Goal: Task Accomplishment & Management: Use online tool/utility

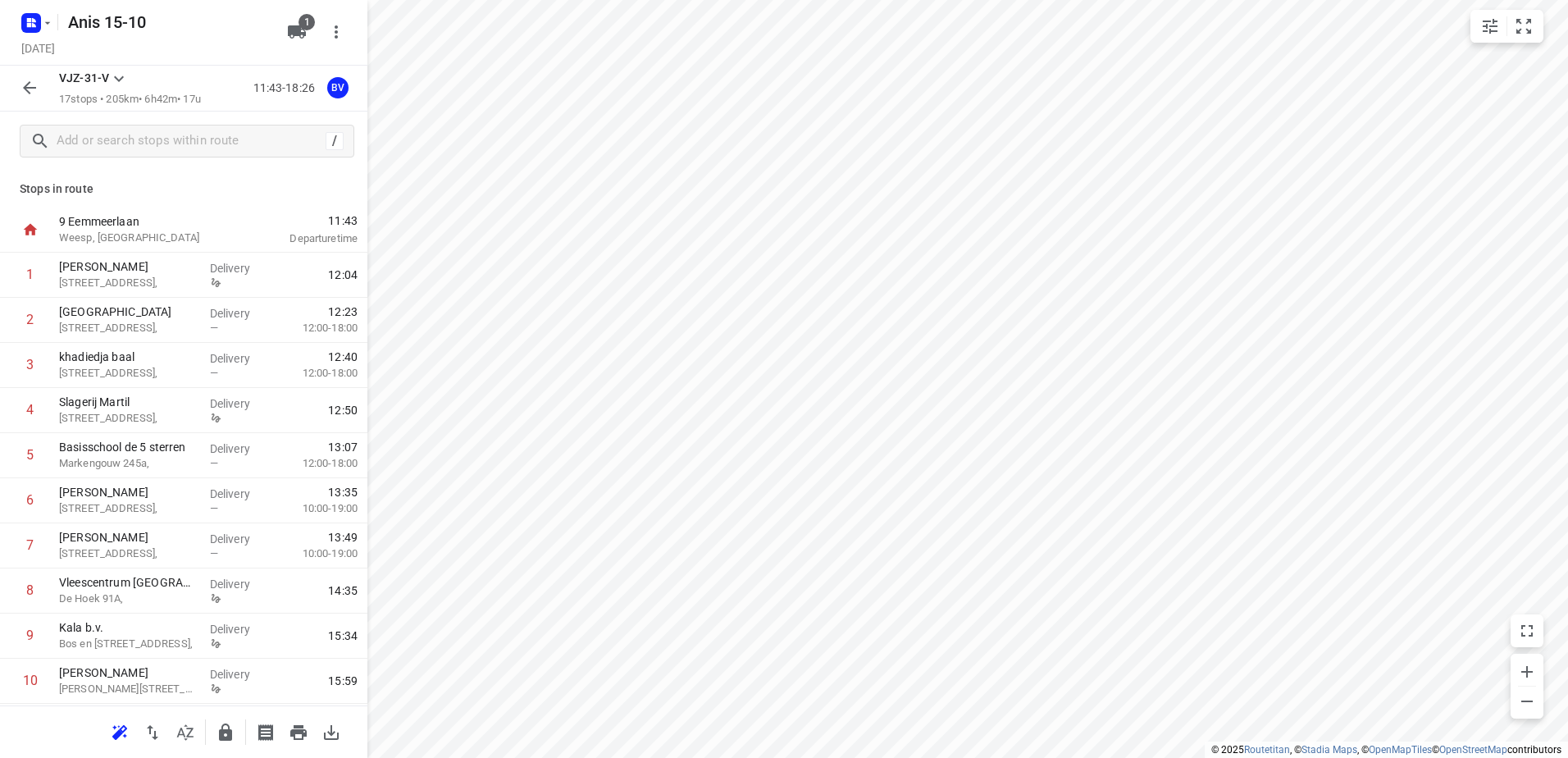
click at [32, 83] on icon "button" at bounding box center [29, 87] width 19 height 19
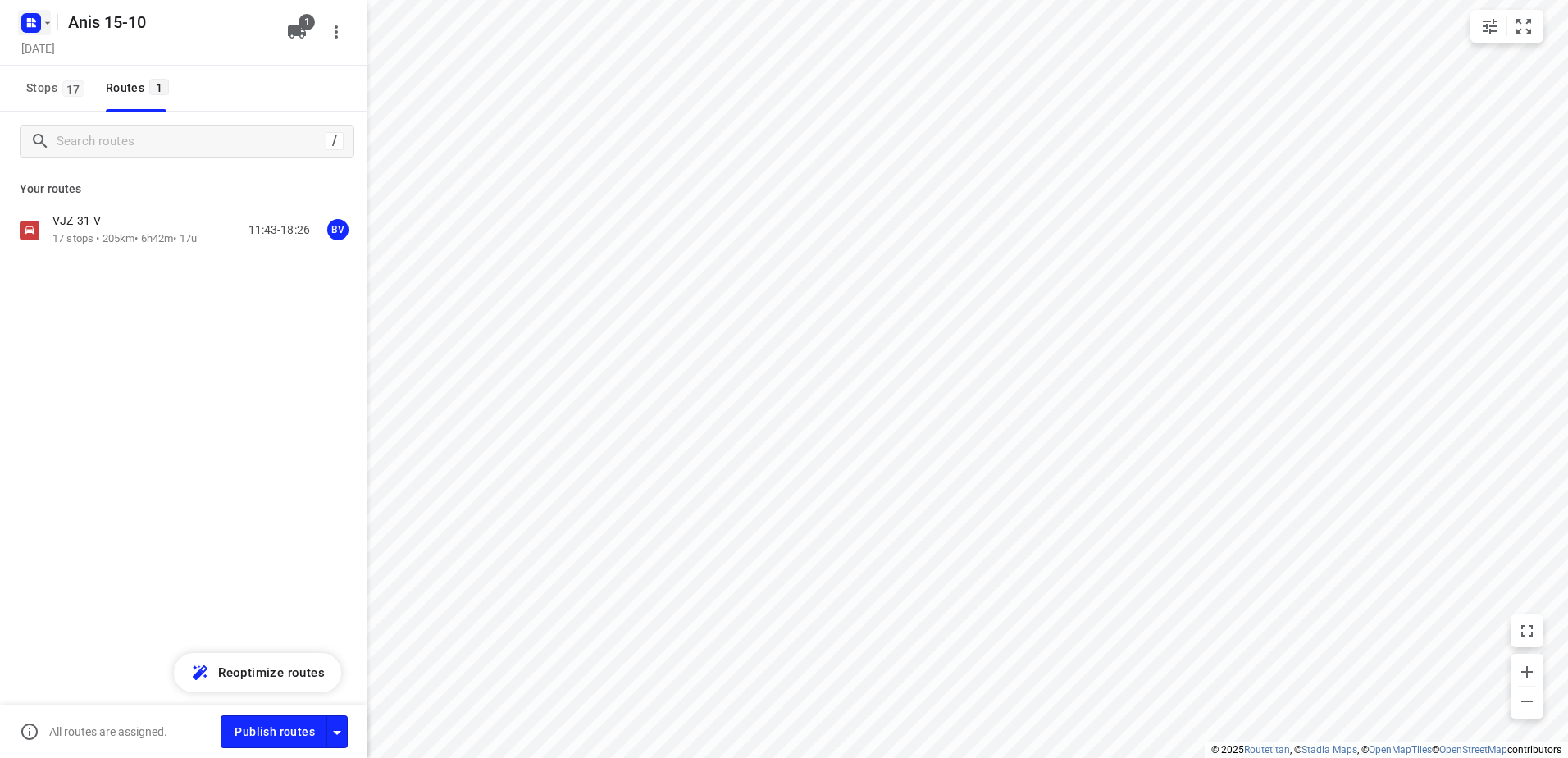
click at [51, 24] on icon "button" at bounding box center [47, 23] width 13 height 13
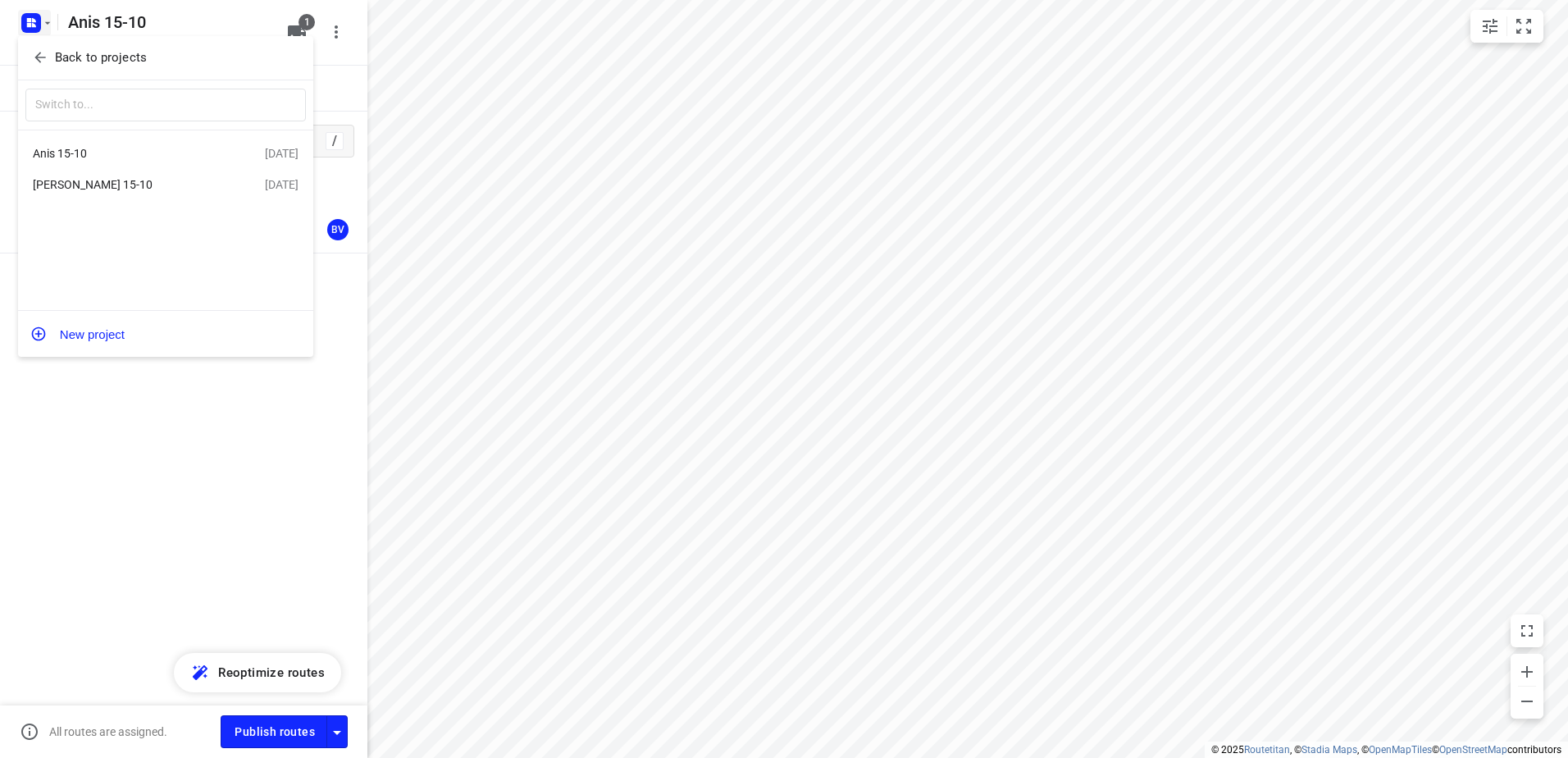
click at [76, 179] on div "[PERSON_NAME] 15-10" at bounding box center [127, 184] width 189 height 13
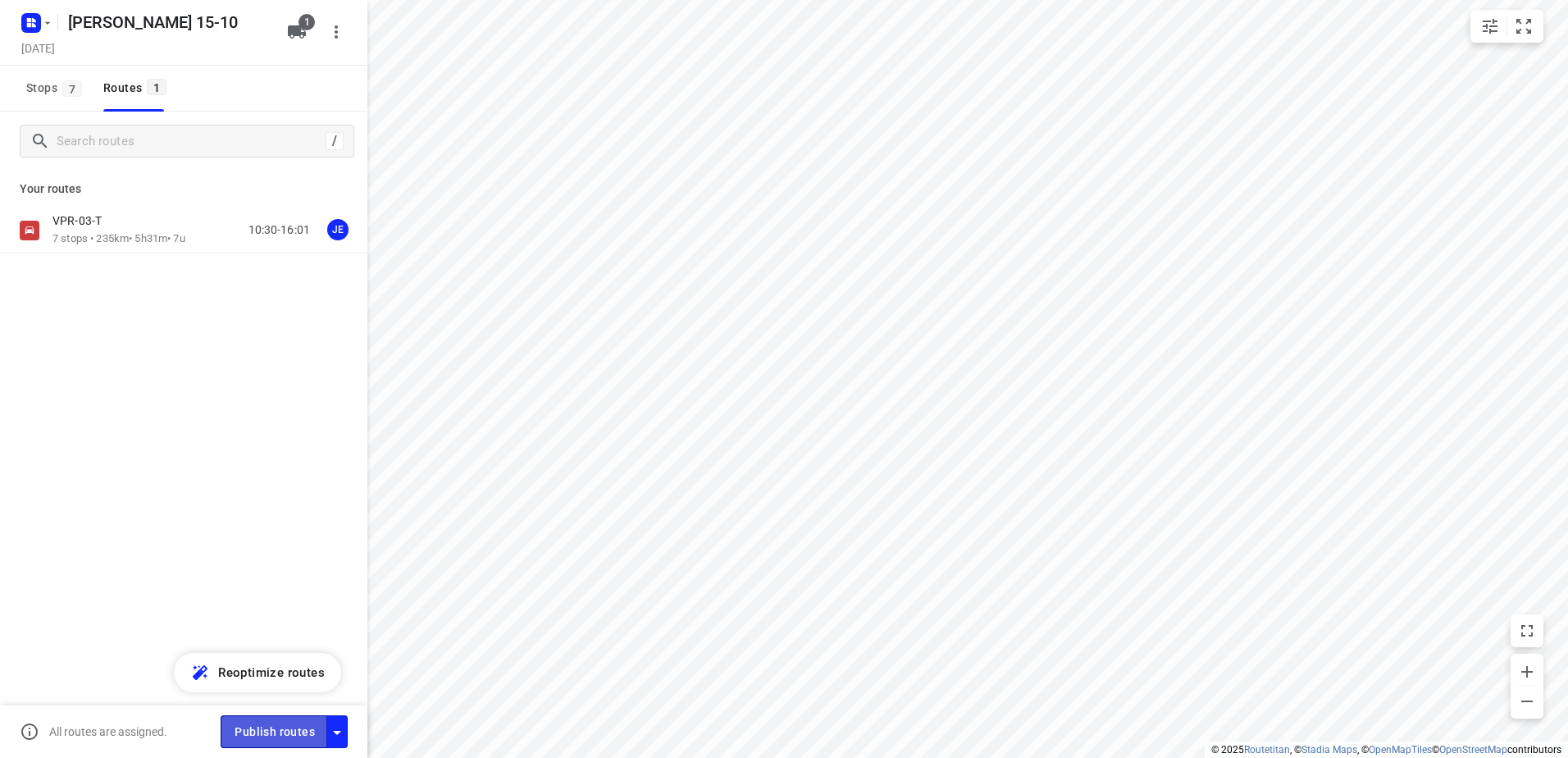
click at [285, 732] on span "Publish routes" at bounding box center [275, 732] width 80 height 20
click at [44, 25] on icon "button" at bounding box center [47, 23] width 13 height 13
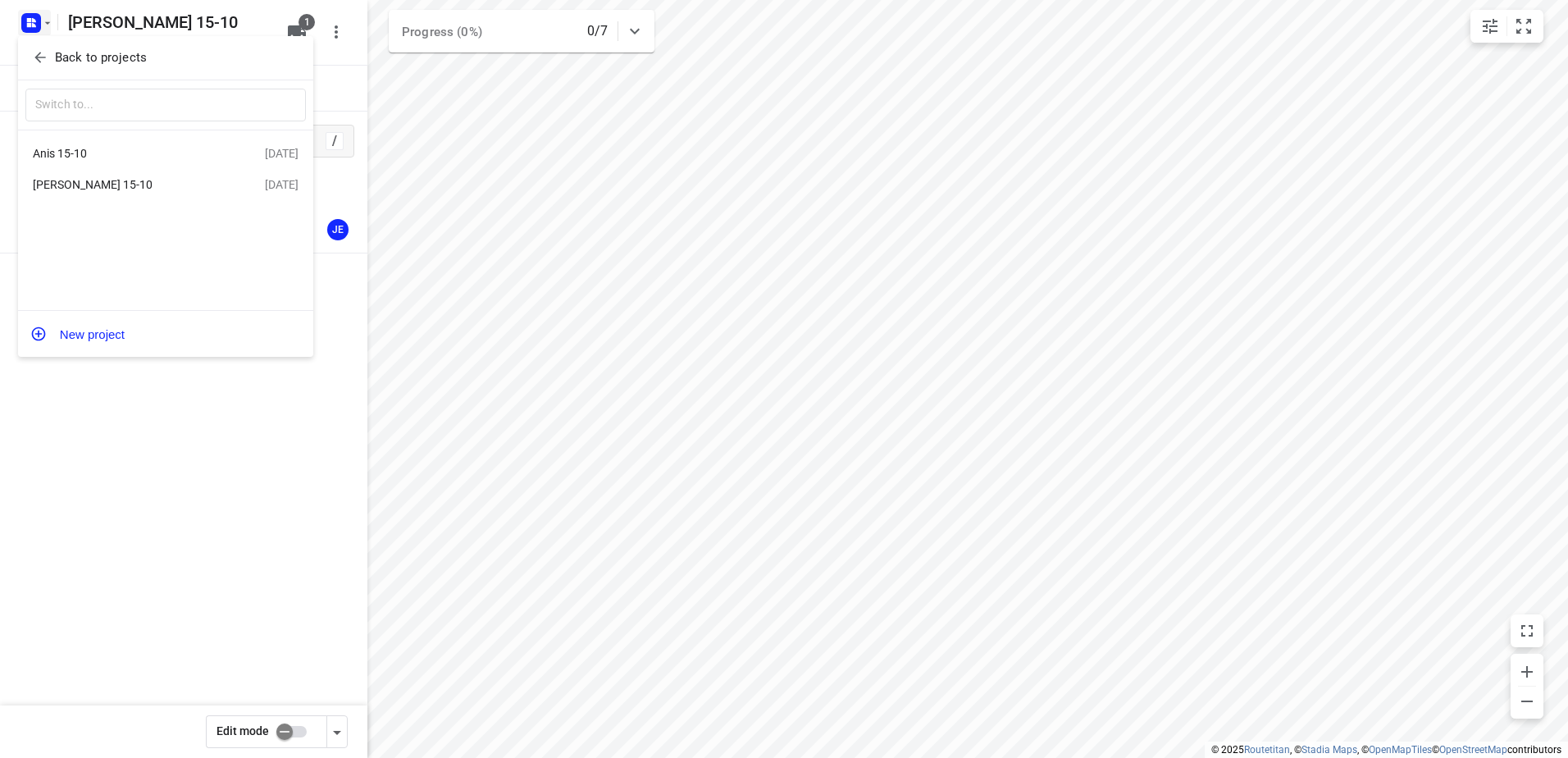
click at [76, 147] on div "Anis 15-10" at bounding box center [127, 154] width 189 height 13
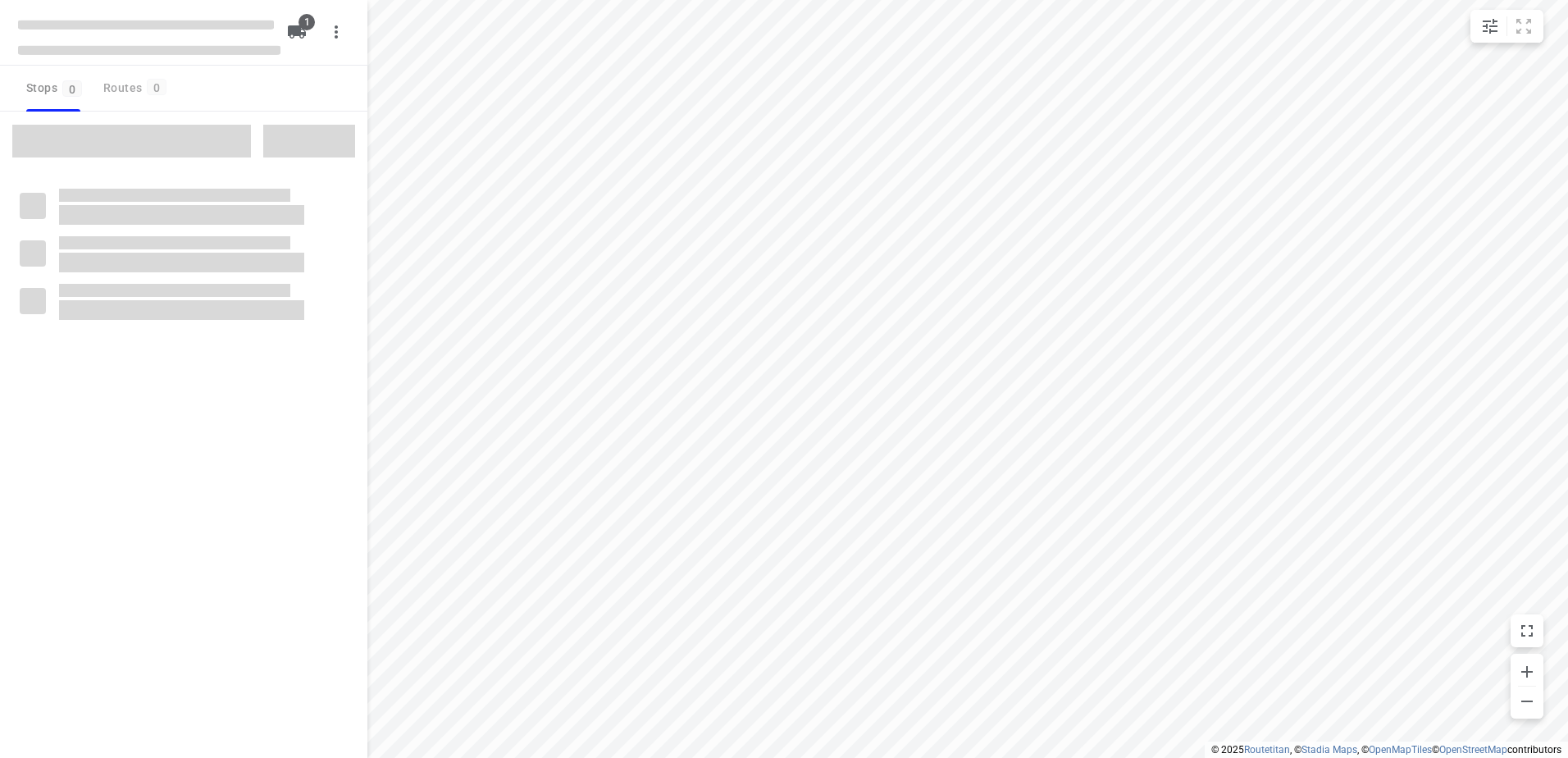
type input "distance"
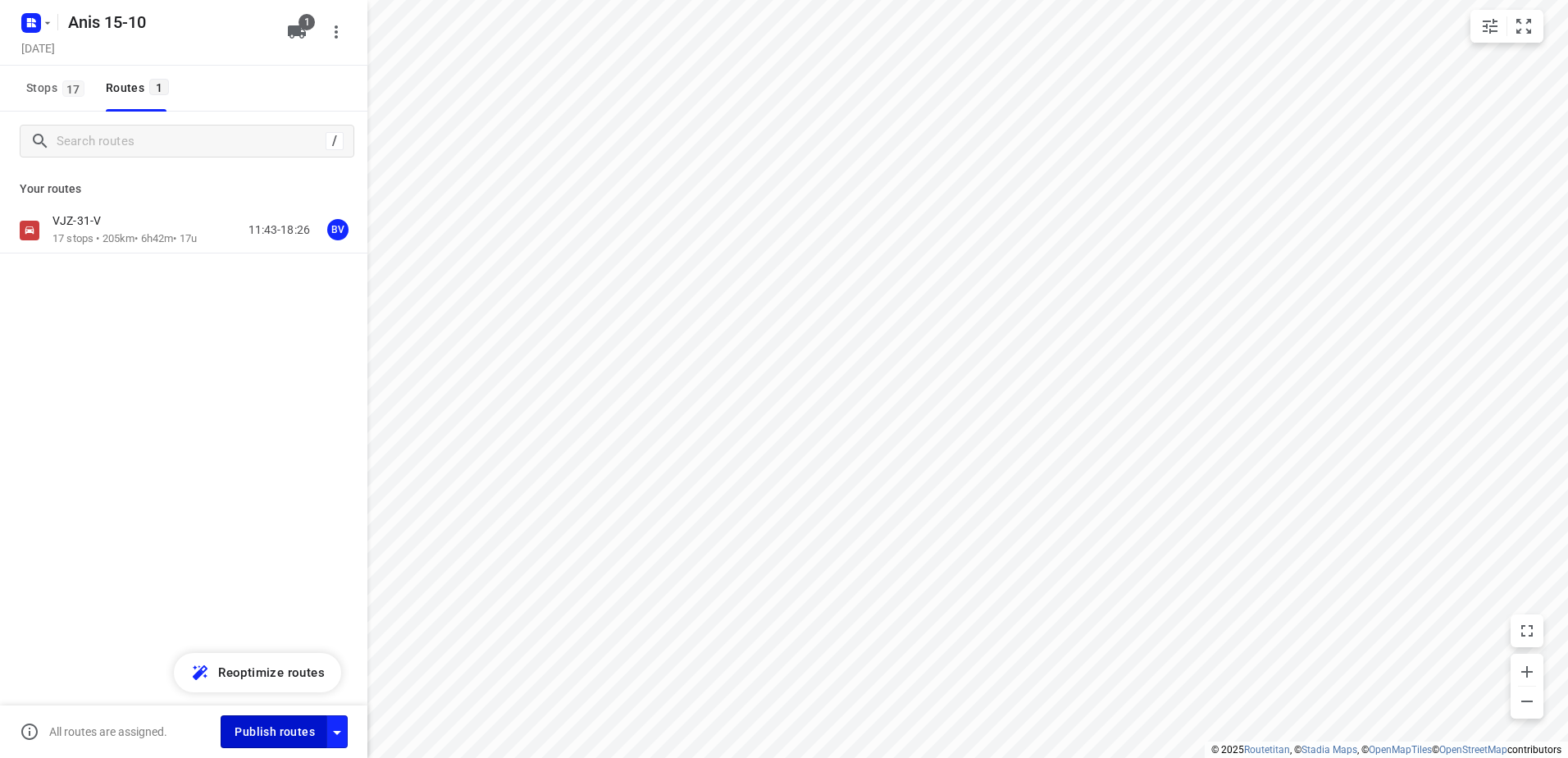
click at [280, 729] on span "Publish routes" at bounding box center [275, 732] width 80 height 20
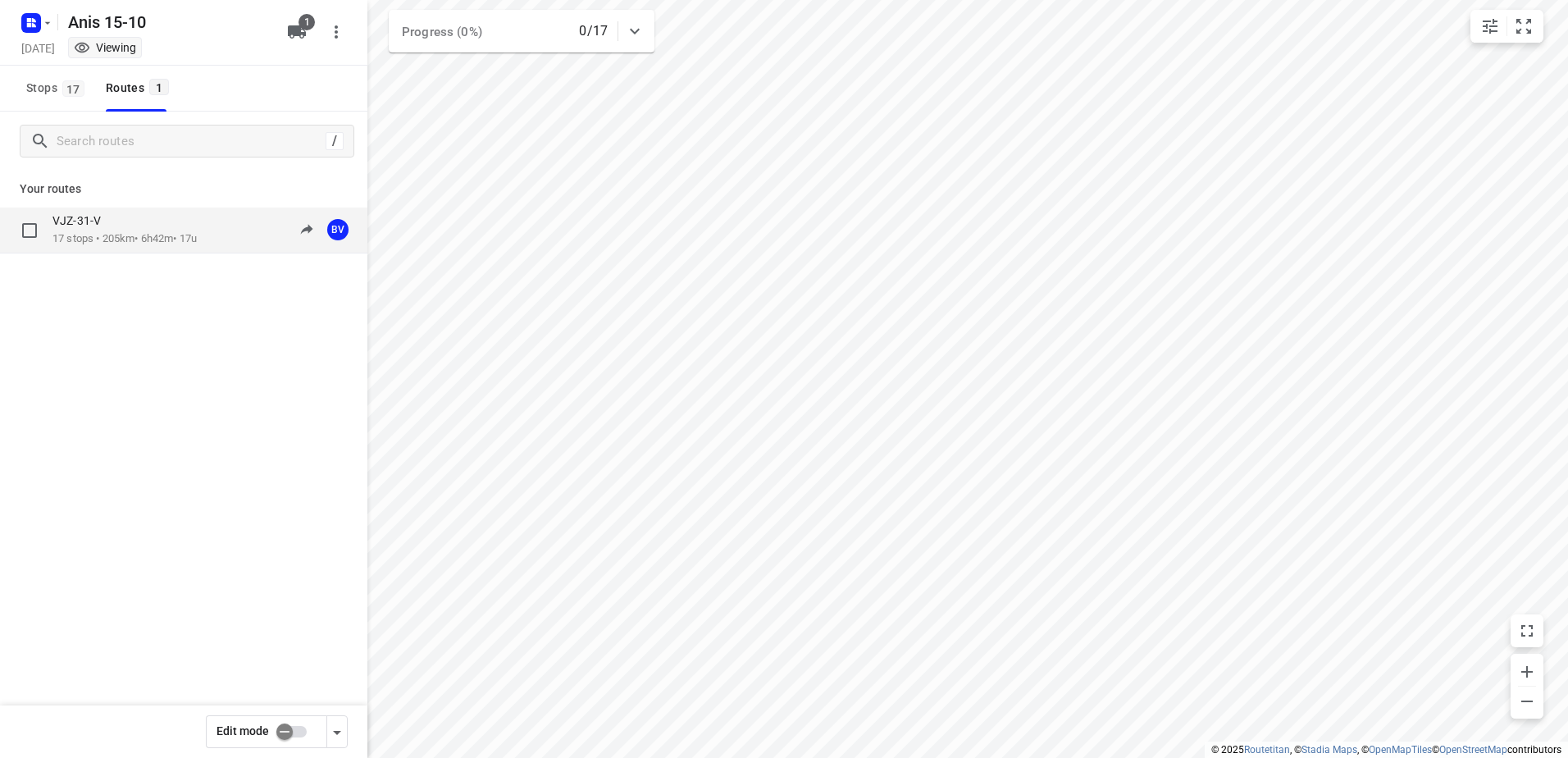
click at [101, 224] on p "VJZ-31-V" at bounding box center [81, 221] width 58 height 15
